Goal: Navigation & Orientation: Go to known website

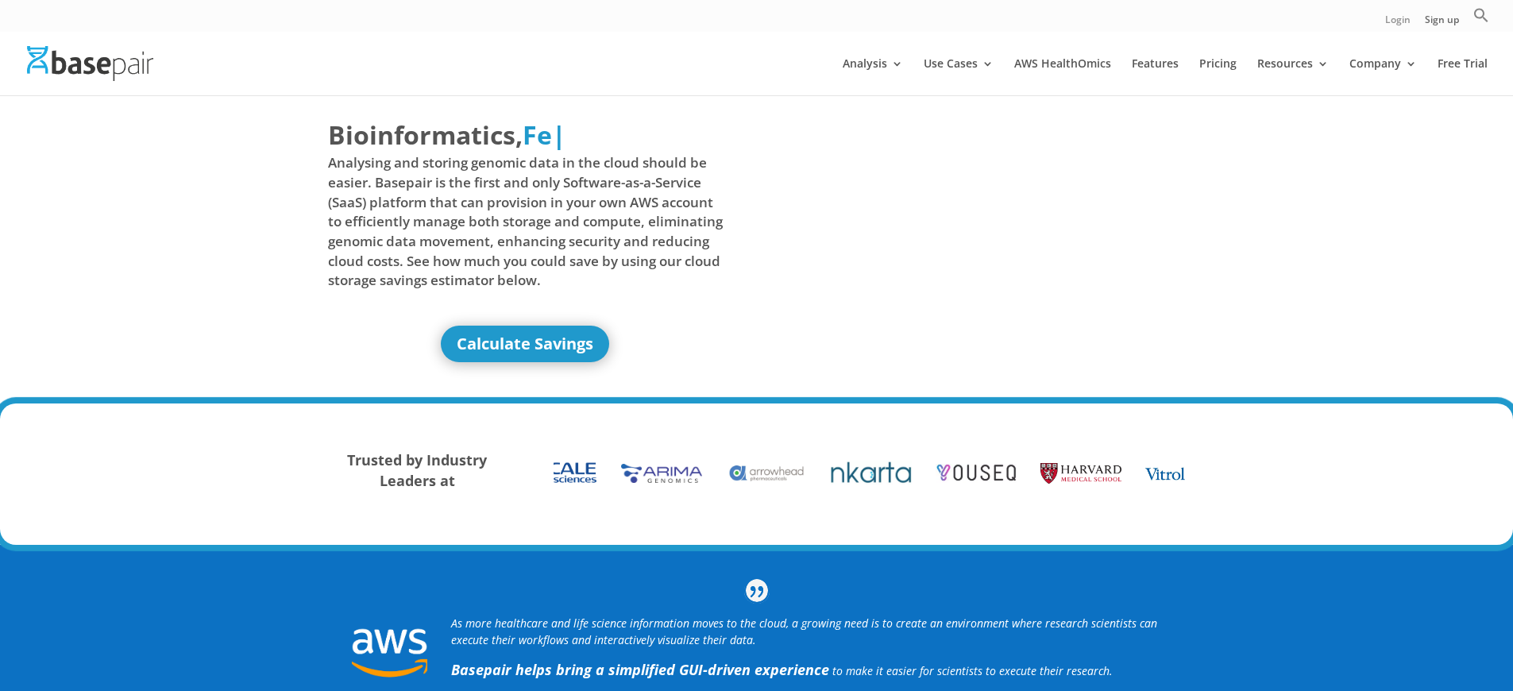
click at [1396, 23] on link "Login" at bounding box center [1397, 23] width 25 height 17
click at [1441, 23] on link "Sign up" at bounding box center [1442, 23] width 34 height 17
click at [1396, 23] on link "Login" at bounding box center [1397, 23] width 25 height 17
click at [1441, 23] on link "Sign up" at bounding box center [1442, 23] width 34 height 17
